Goal: Task Accomplishment & Management: Complete application form

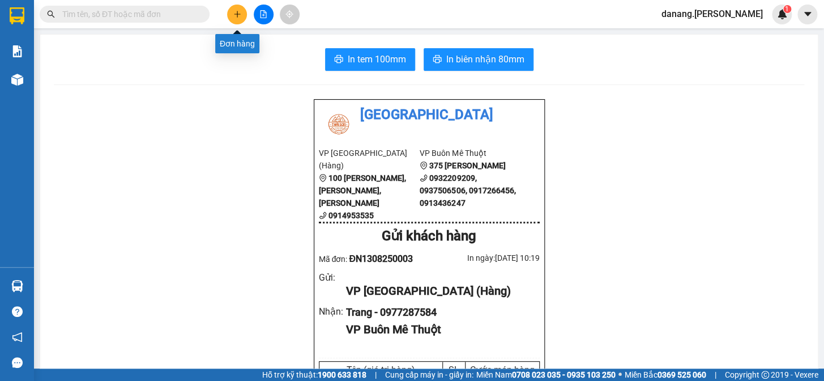
click at [238, 18] on button at bounding box center [237, 15] width 20 height 20
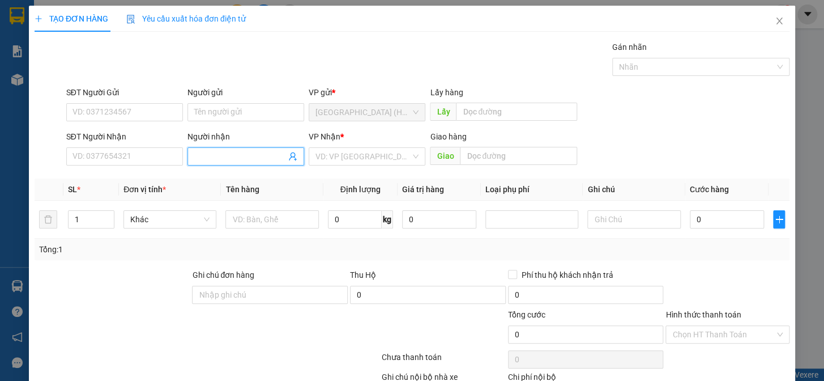
click at [202, 154] on input "Người nhận" at bounding box center [240, 156] width 92 height 12
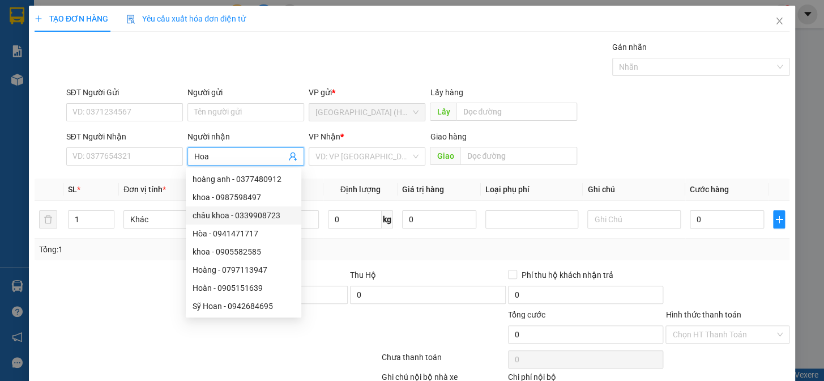
scroll to position [36, 0]
type input "Hoa"
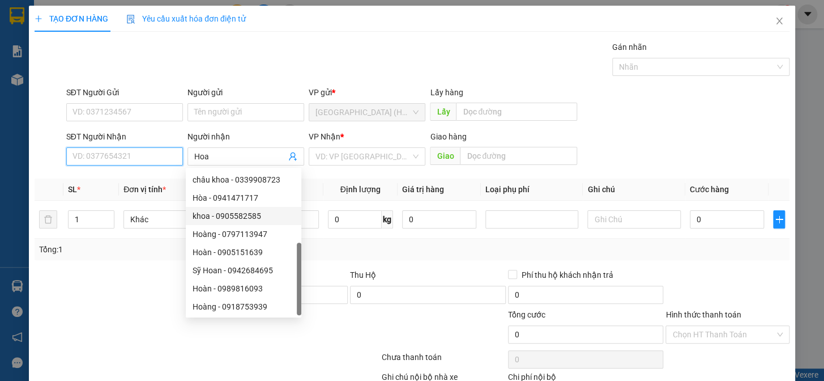
click at [103, 153] on input "SĐT Người Nhận" at bounding box center [124, 156] width 117 height 18
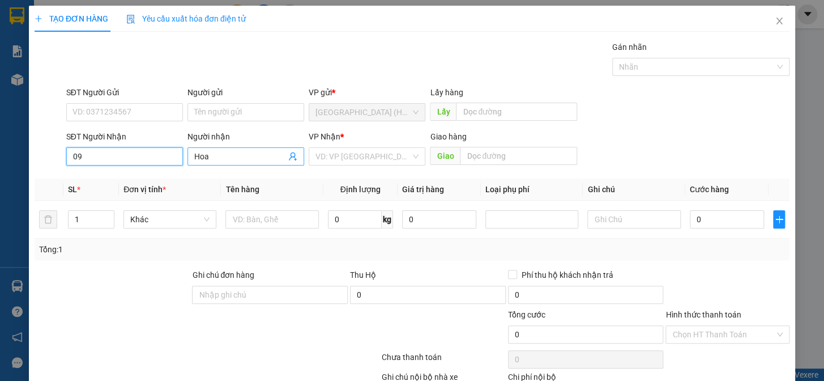
type input "09"
click at [188, 155] on span "Hoa" at bounding box center [246, 156] width 117 height 18
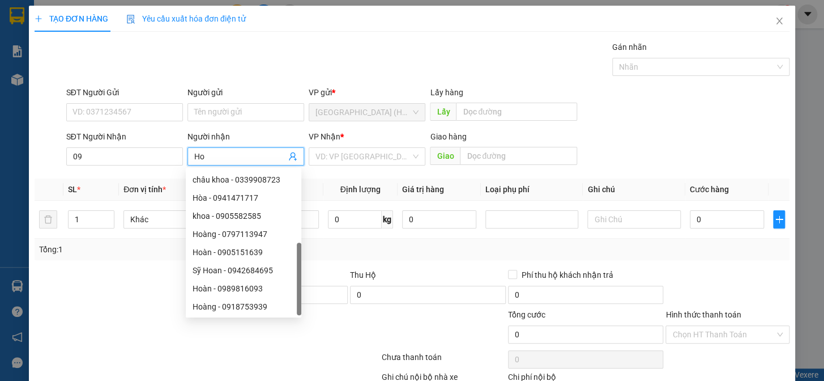
type input "H"
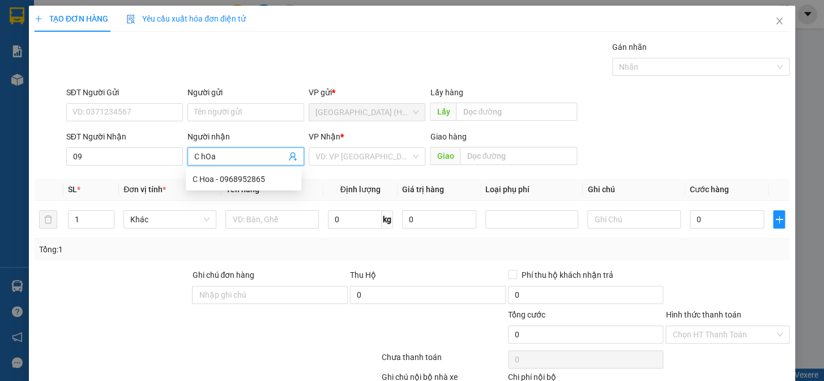
scroll to position [0, 0]
type input "C Hoa"
click at [89, 159] on input "09" at bounding box center [124, 156] width 117 height 18
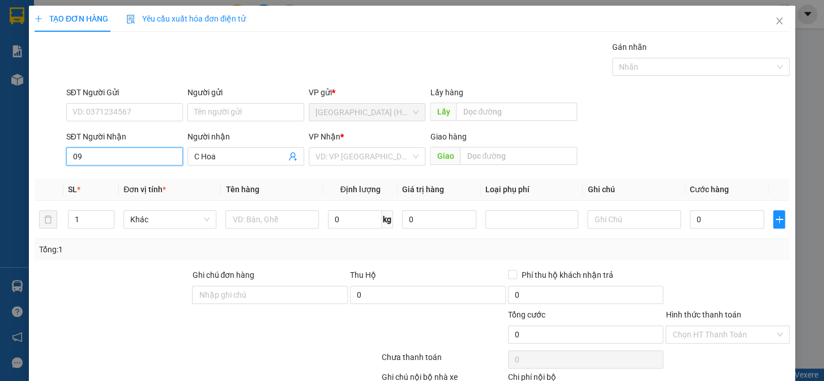
type input "0"
click at [119, 184] on div "0987450340 - Chị Hoa" at bounding box center [129, 179] width 112 height 12
type input "0987450340"
type input "Chị Hoa"
type input "0987450340"
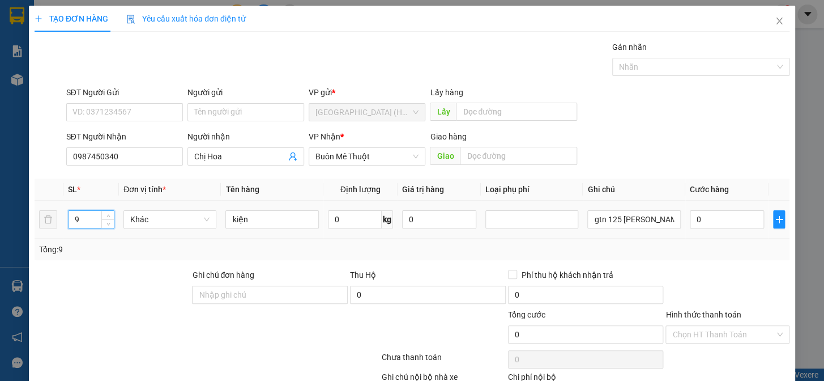
click at [81, 219] on input "9" at bounding box center [91, 219] width 45 height 17
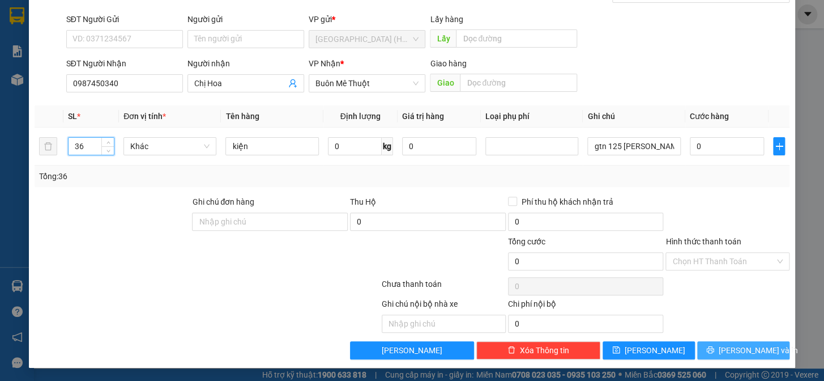
type input "36"
click at [733, 347] on span "[PERSON_NAME] và In" at bounding box center [758, 350] width 79 height 12
